Goal: Information Seeking & Learning: Learn about a topic

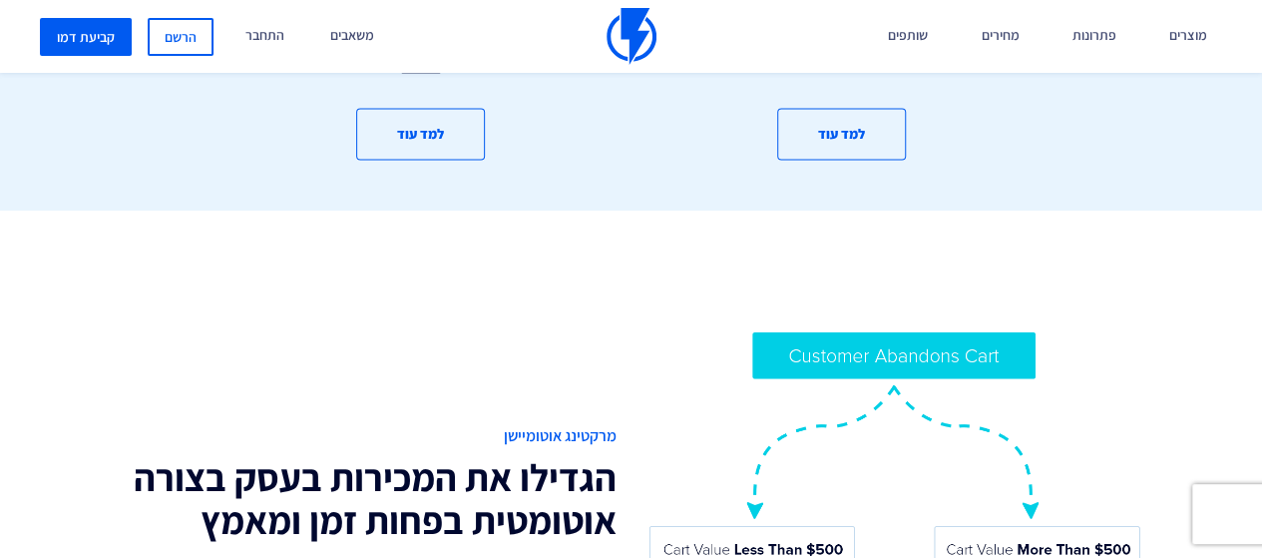
scroll to position [1496, 0]
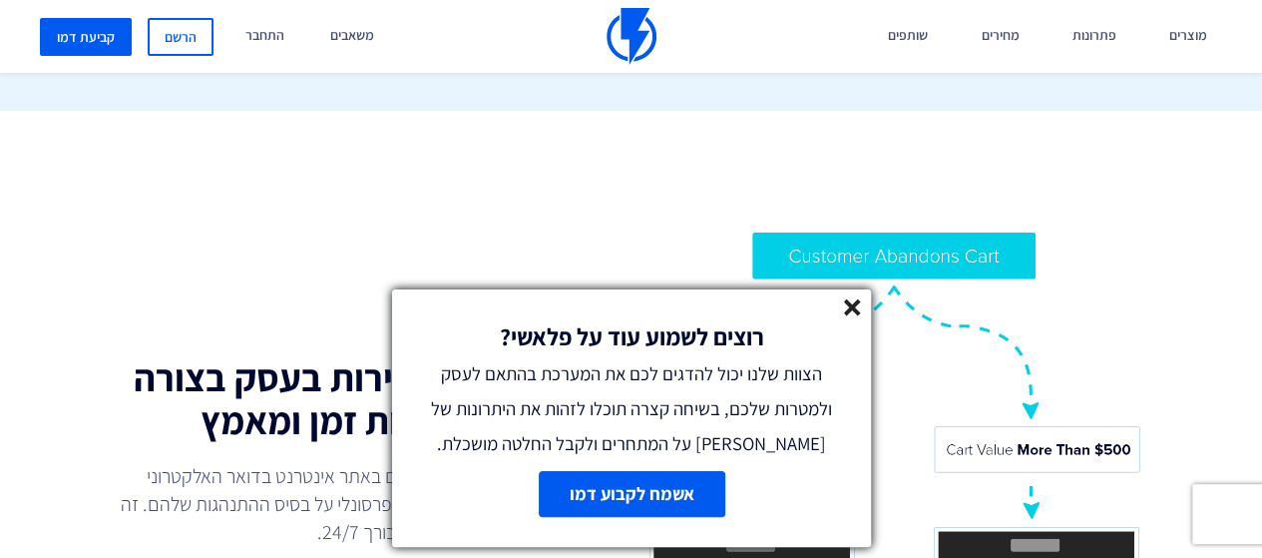
click at [845, 304] on icon at bounding box center [852, 307] width 17 height 17
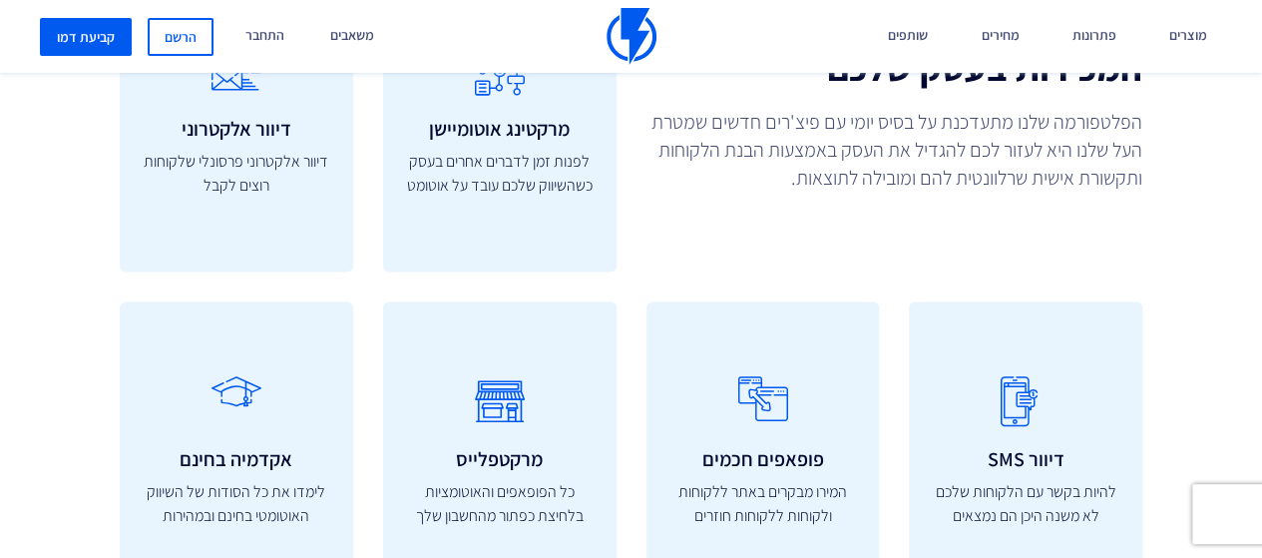
scroll to position [5487, 0]
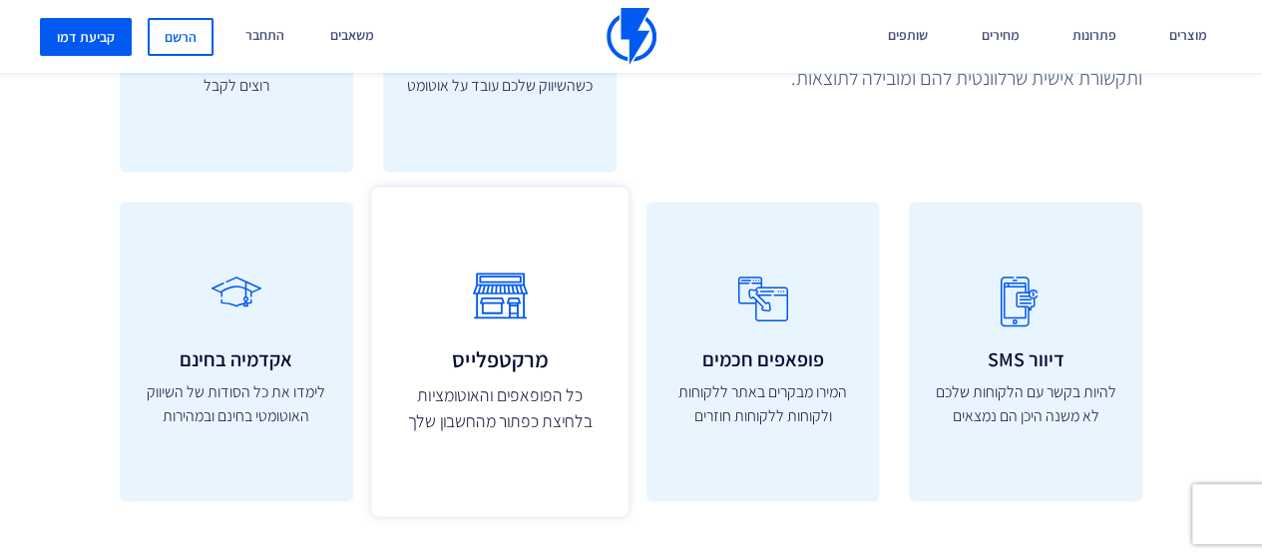
click at [515, 382] on p "כל הפופאפים והאוטומציות בלחיצת כפתור מהחשבון שלך" at bounding box center [499, 408] width 212 height 53
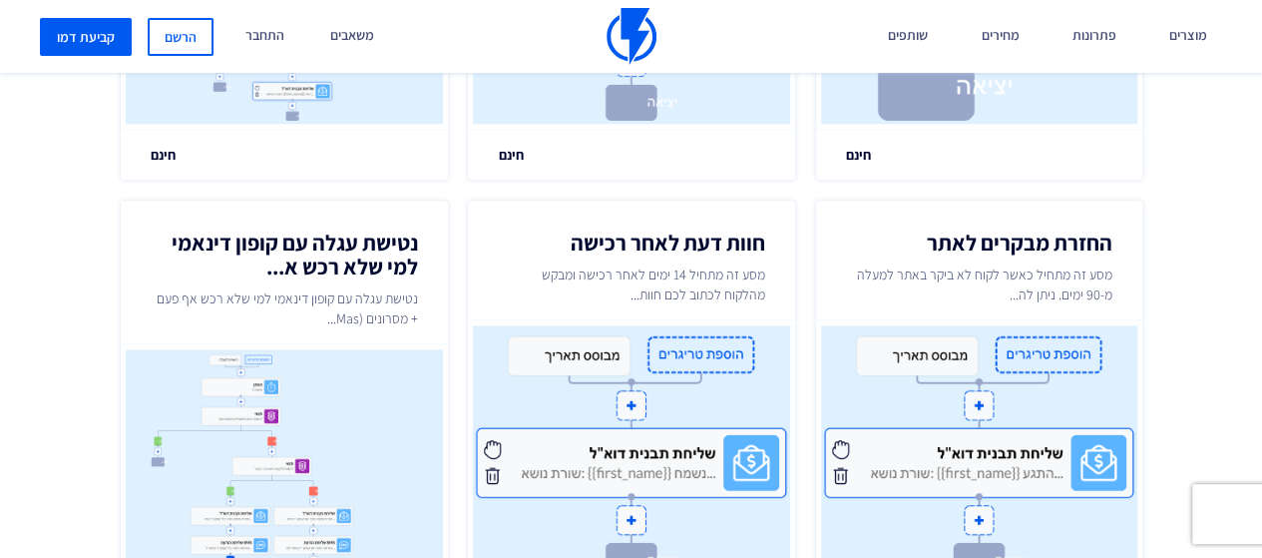
scroll to position [1496, 0]
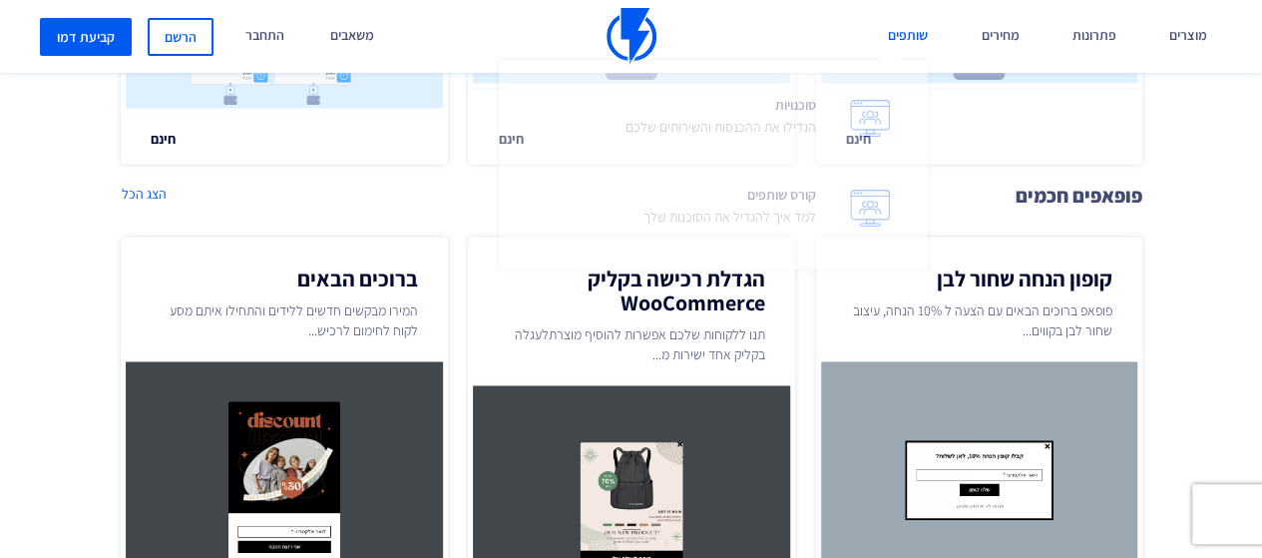
click at [915, 33] on link "שותפים" at bounding box center [908, 36] width 70 height 73
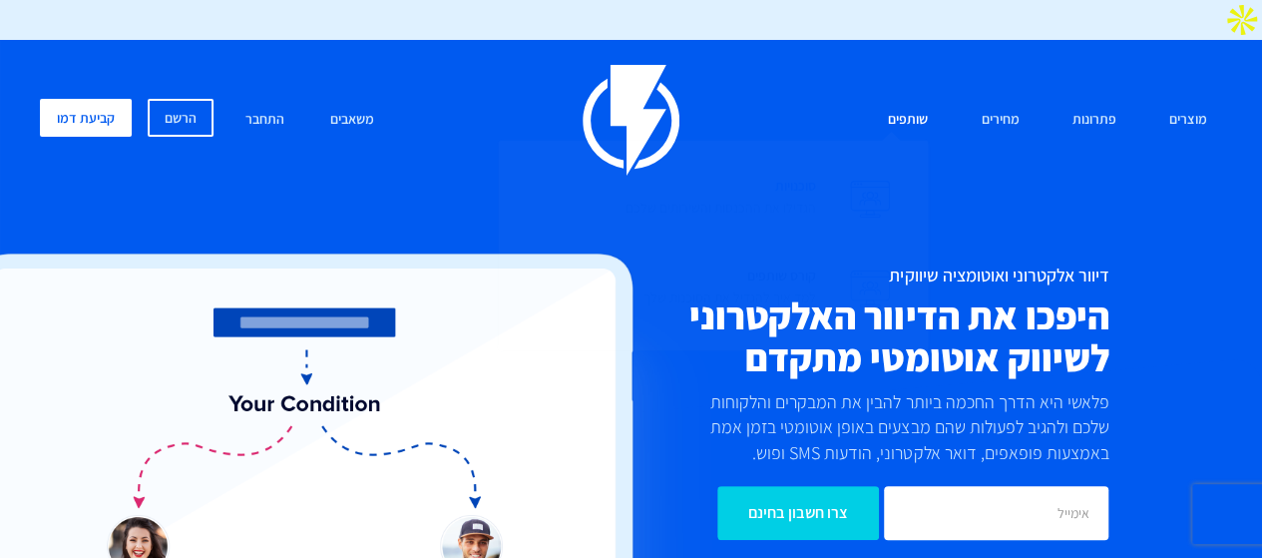
click at [808, 171] on span "סוכנויות הגדילו את ההכנסות והשירותים שלכם" at bounding box center [720, 199] width 191 height 57
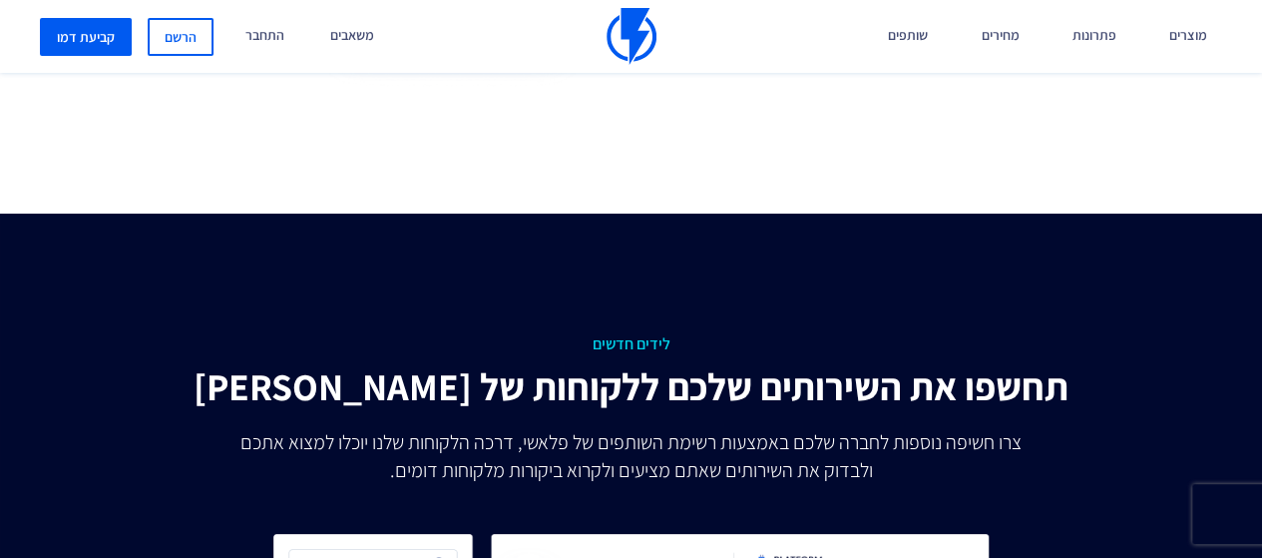
scroll to position [3292, 0]
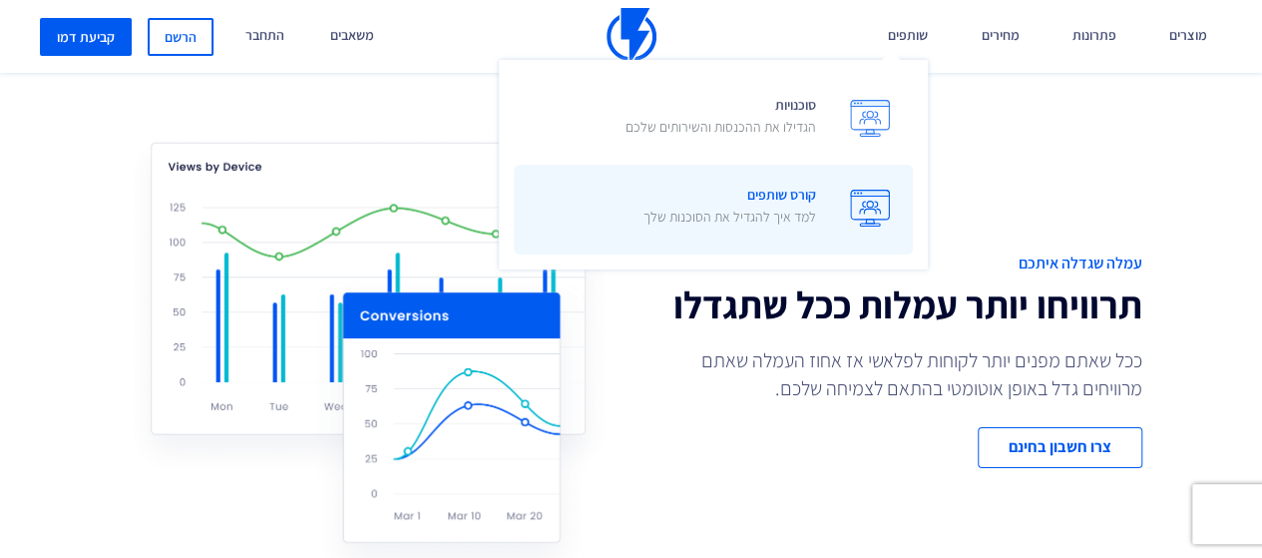
click at [818, 201] on link "קורס שותפים למד איך להגדיל את הסוכנות שלך" at bounding box center [713, 210] width 399 height 90
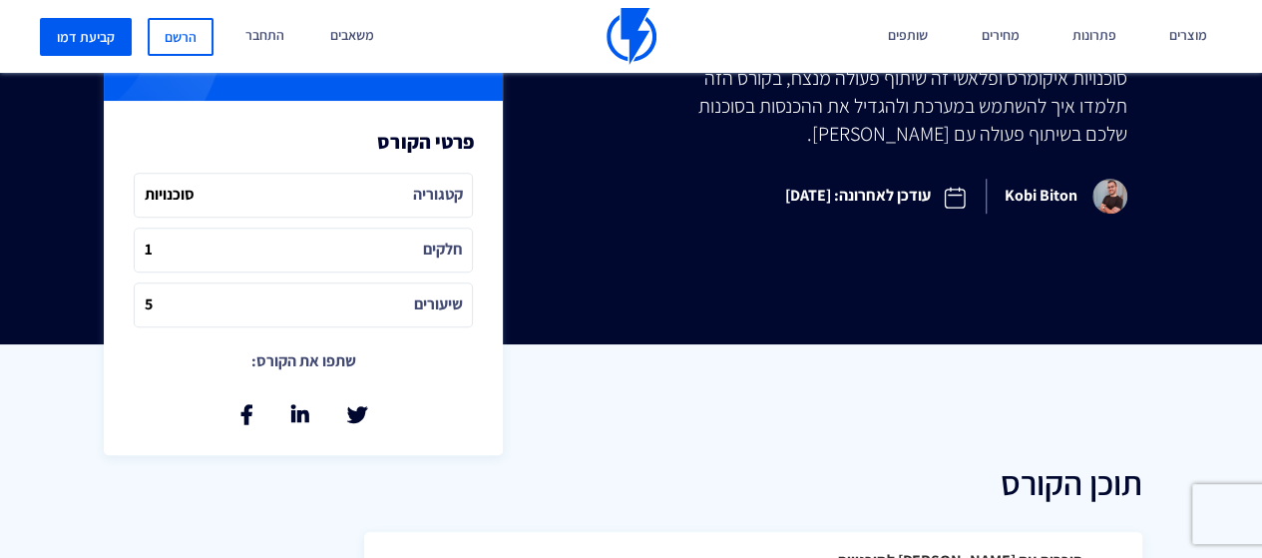
scroll to position [798, 0]
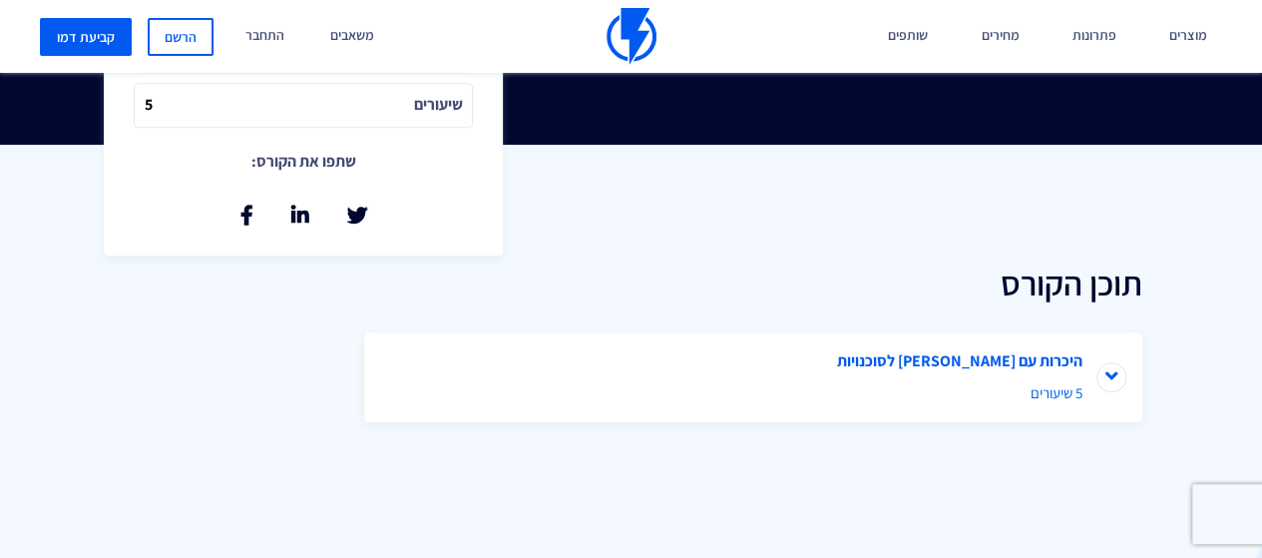
click at [1109, 334] on li "היכרות עם פלאשי לסוכנויות 5 שיעורים" at bounding box center [753, 377] width 778 height 90
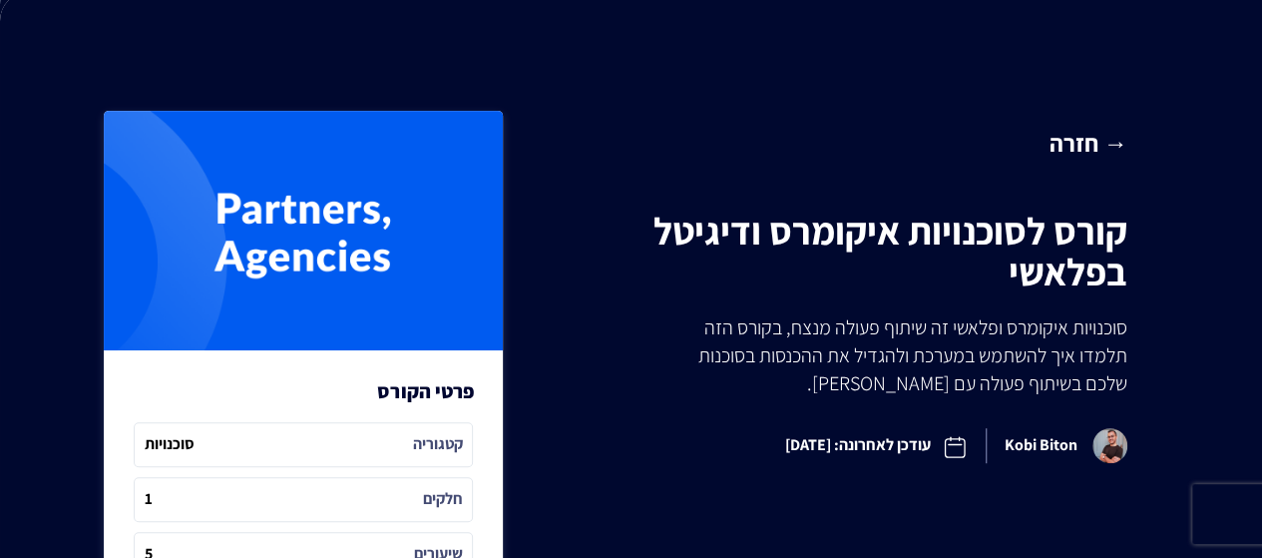
scroll to position [0, 0]
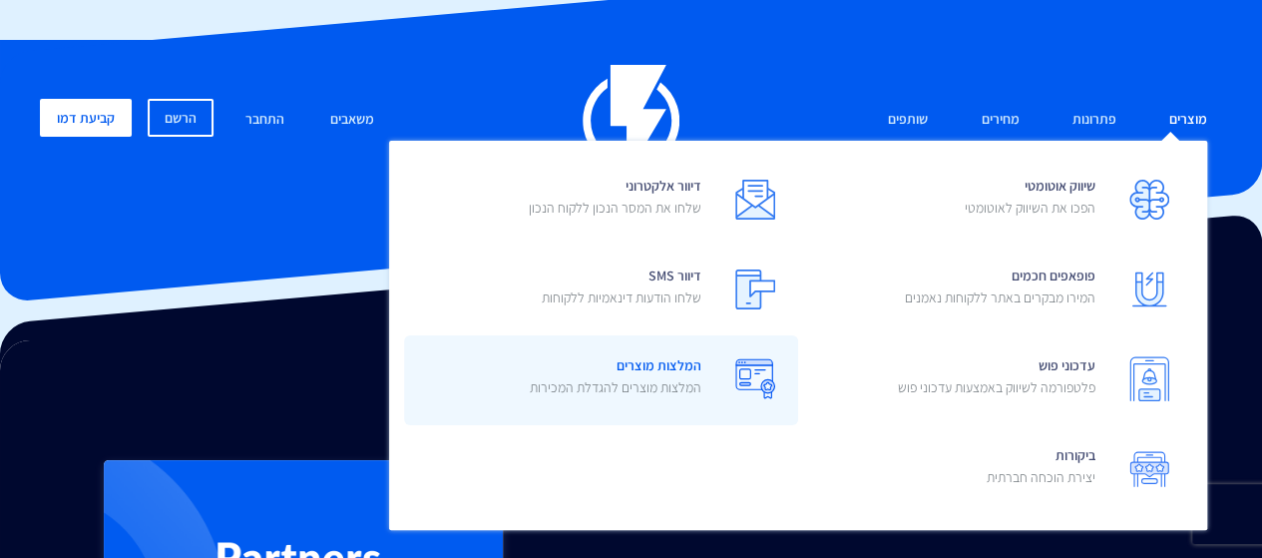
click at [660, 350] on span "המלצות מוצרים המלצות מוצרים להגדלת המכירות" at bounding box center [616, 378] width 172 height 57
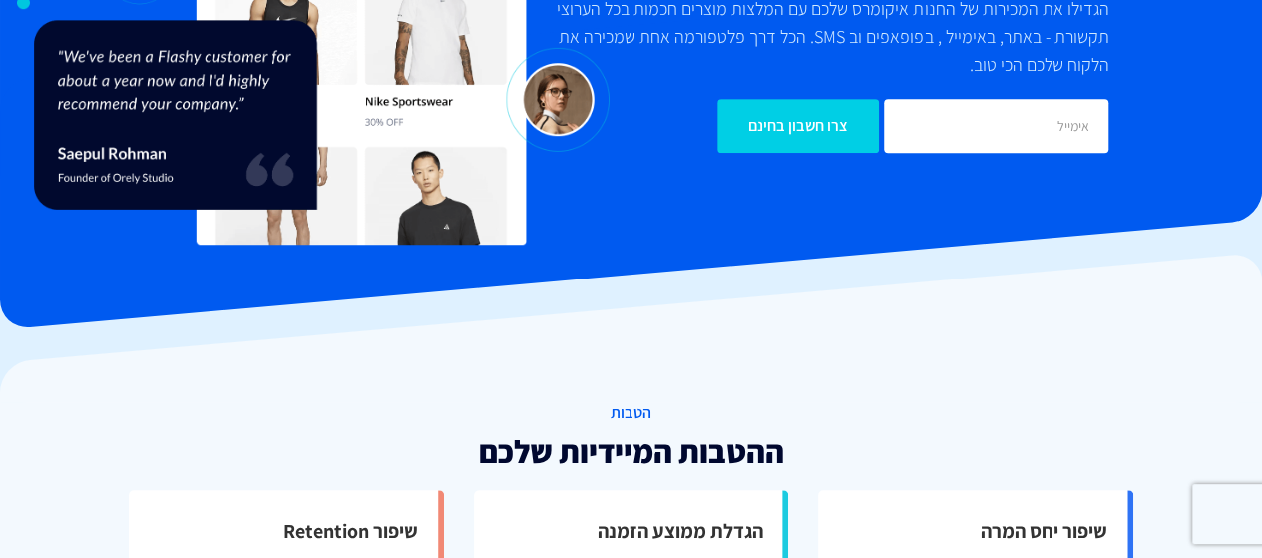
scroll to position [599, 0]
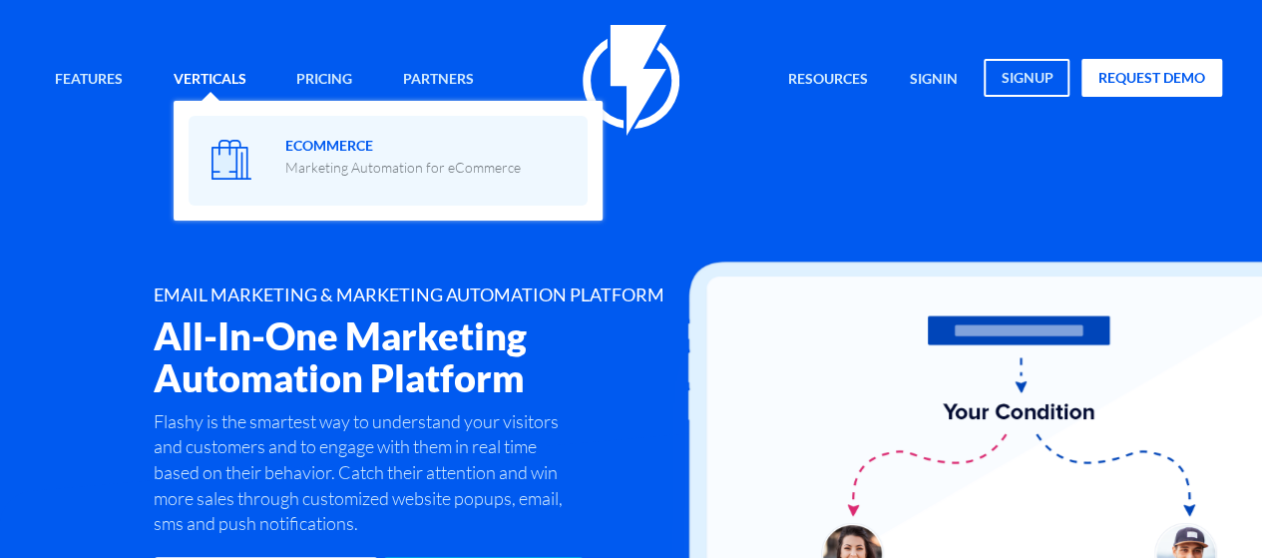
click at [306, 149] on span "eCommerce Marketing Automation for eCommerce" at bounding box center [402, 154] width 235 height 47
